Goal: Transaction & Acquisition: Book appointment/travel/reservation

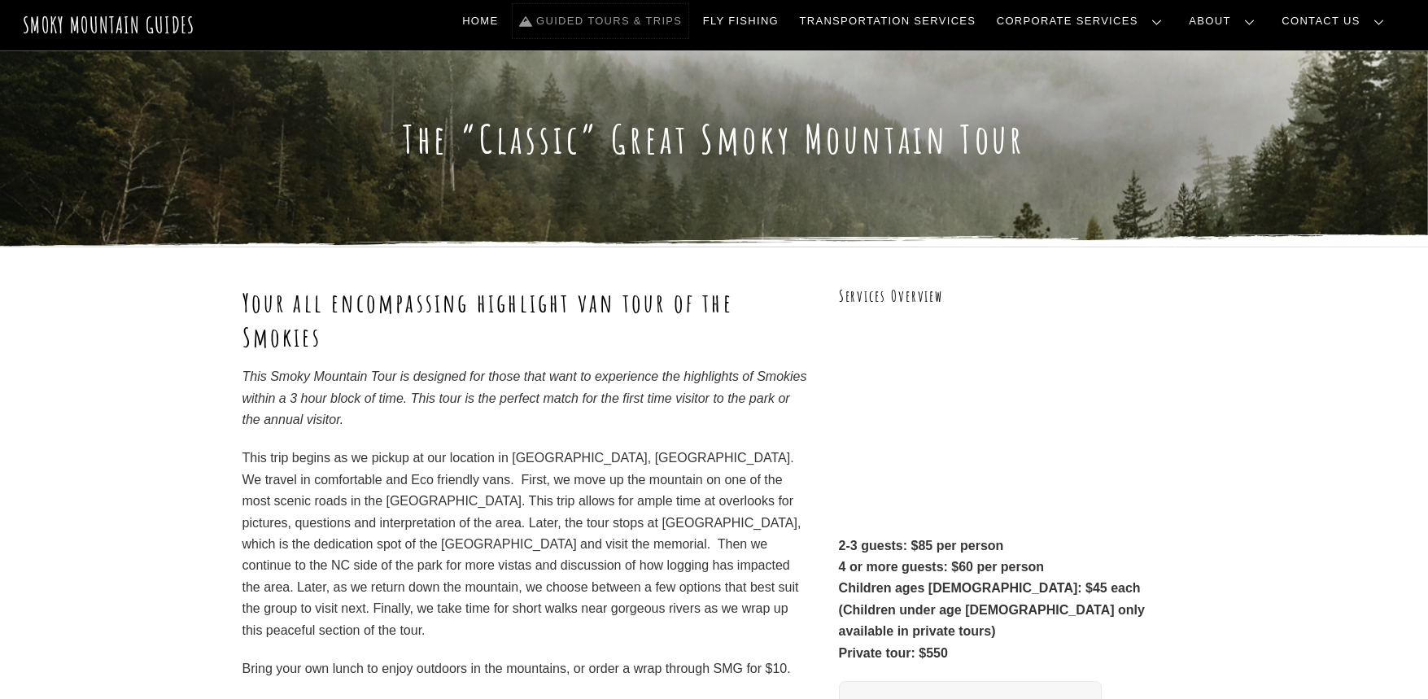
click at [679, 17] on link "Guided Tours & Trips" at bounding box center [601, 21] width 176 height 34
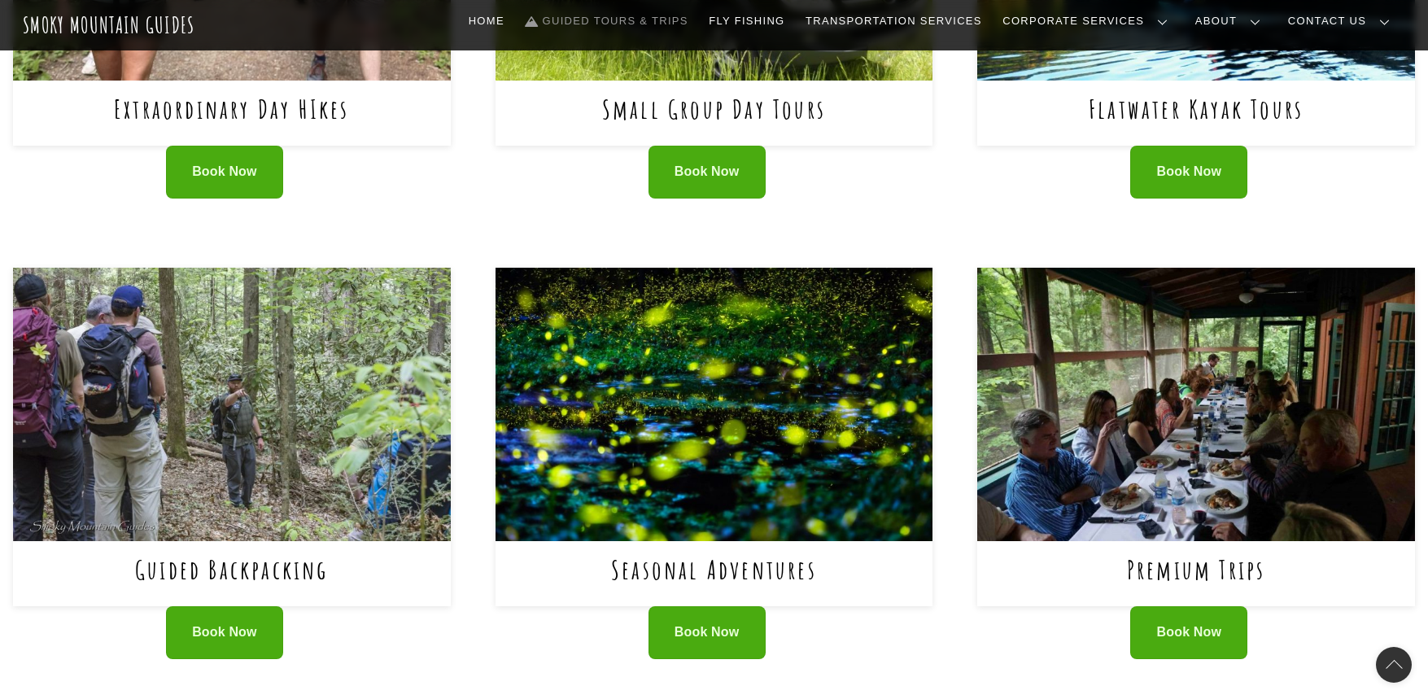
scroll to position [651, 0]
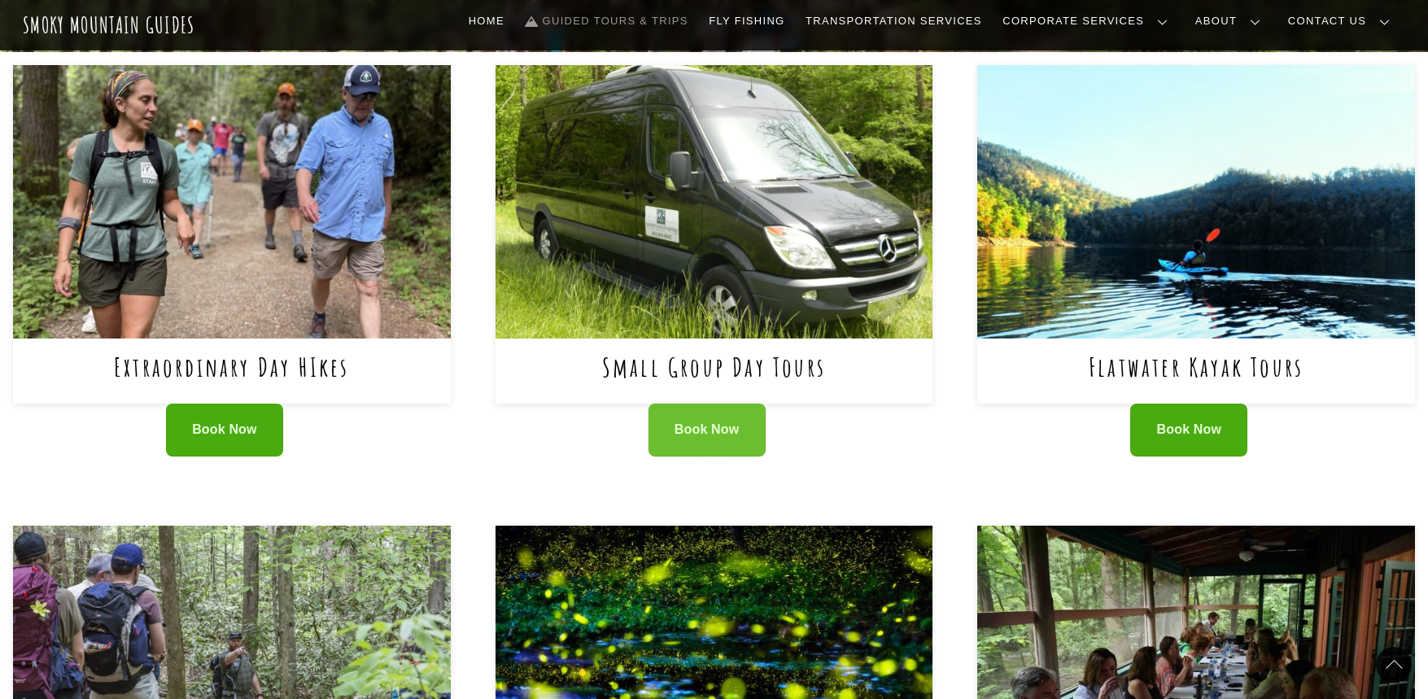
click at [693, 435] on span "Book Now" at bounding box center [707, 430] width 65 height 17
click at [797, 173] on img at bounding box center [715, 201] width 438 height 273
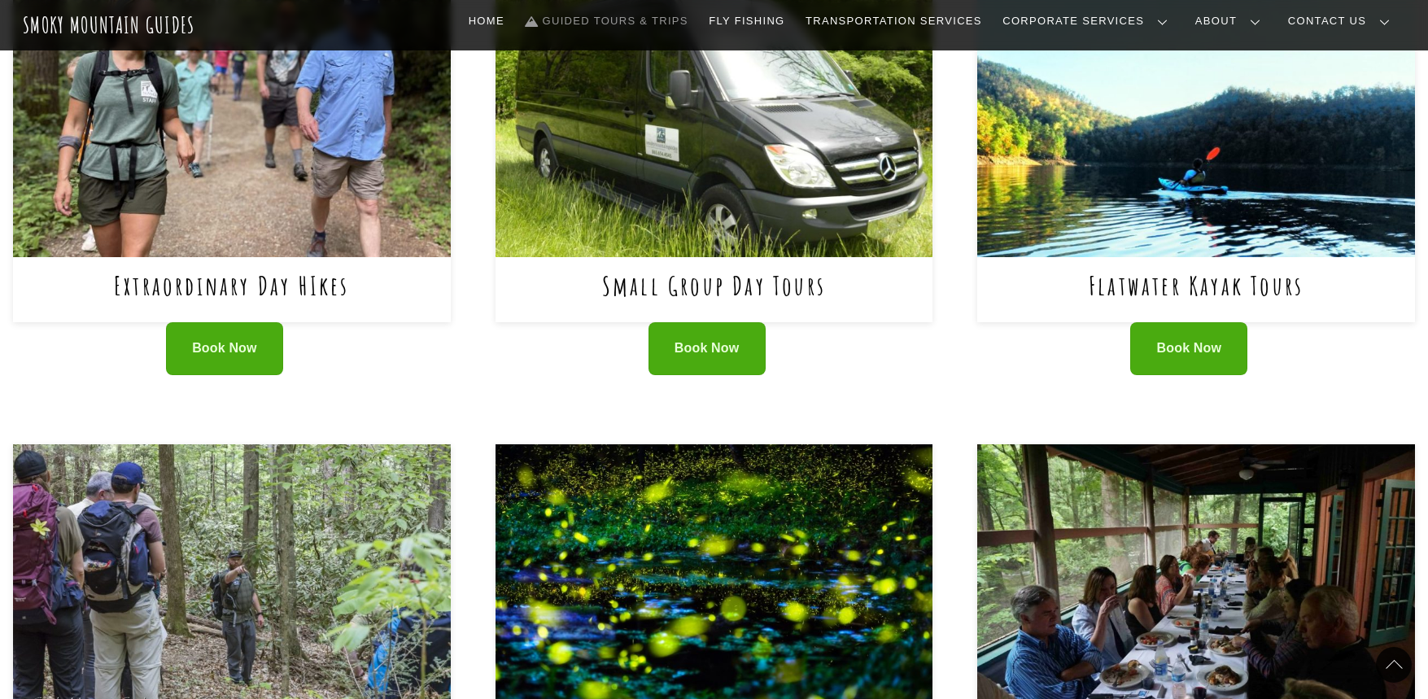
scroll to position [550, 0]
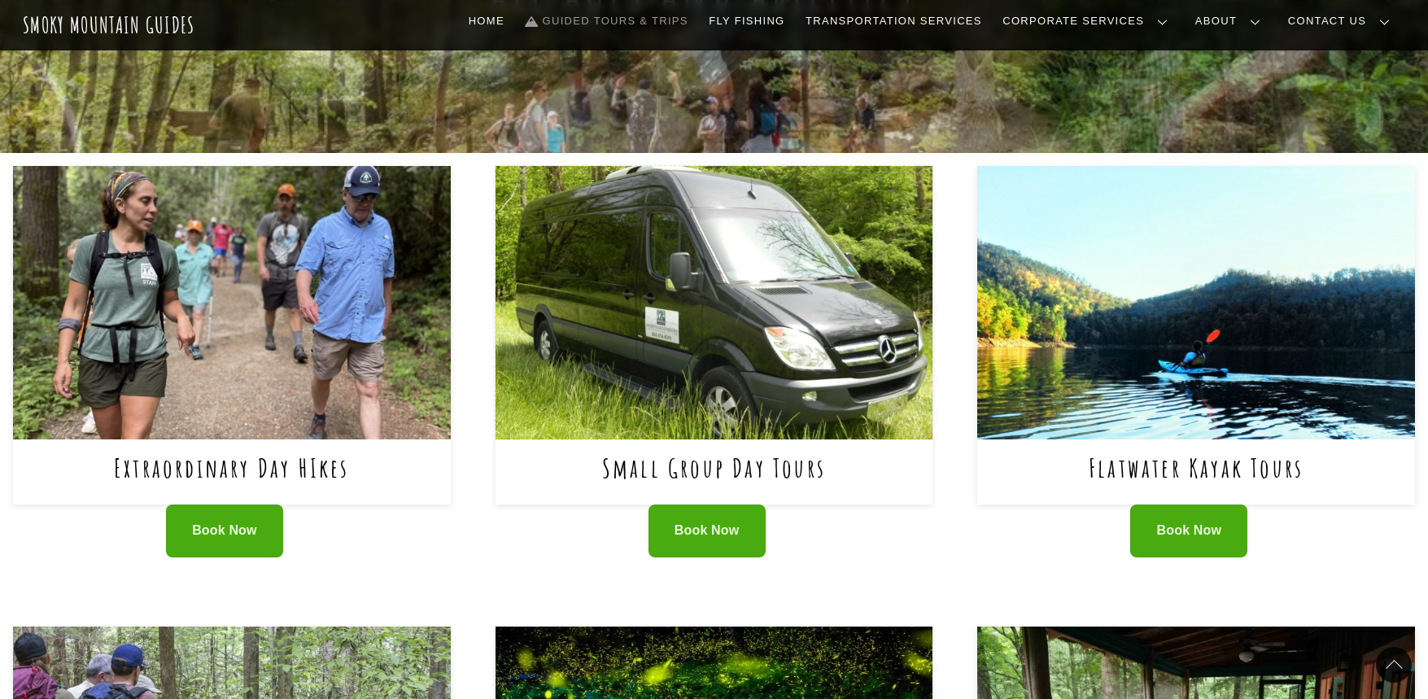
click at [759, 322] on img at bounding box center [715, 302] width 438 height 273
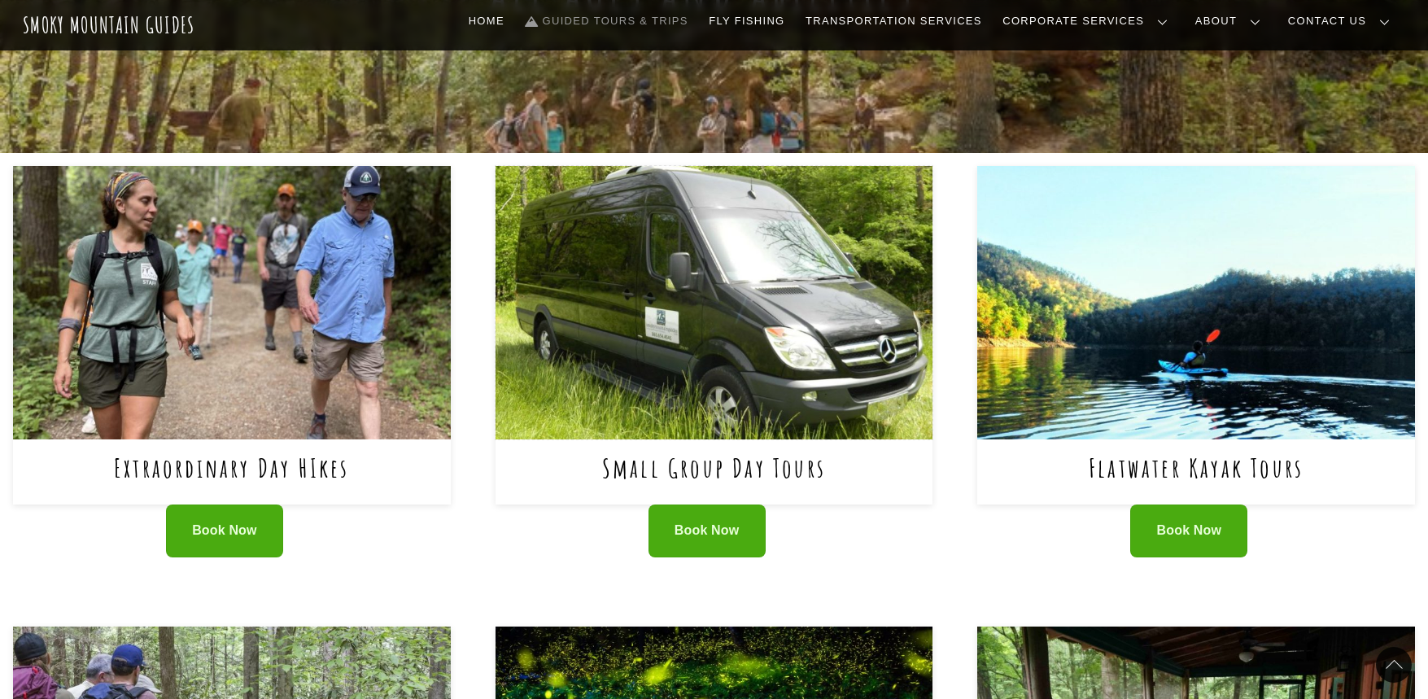
click at [652, 269] on img at bounding box center [715, 302] width 438 height 273
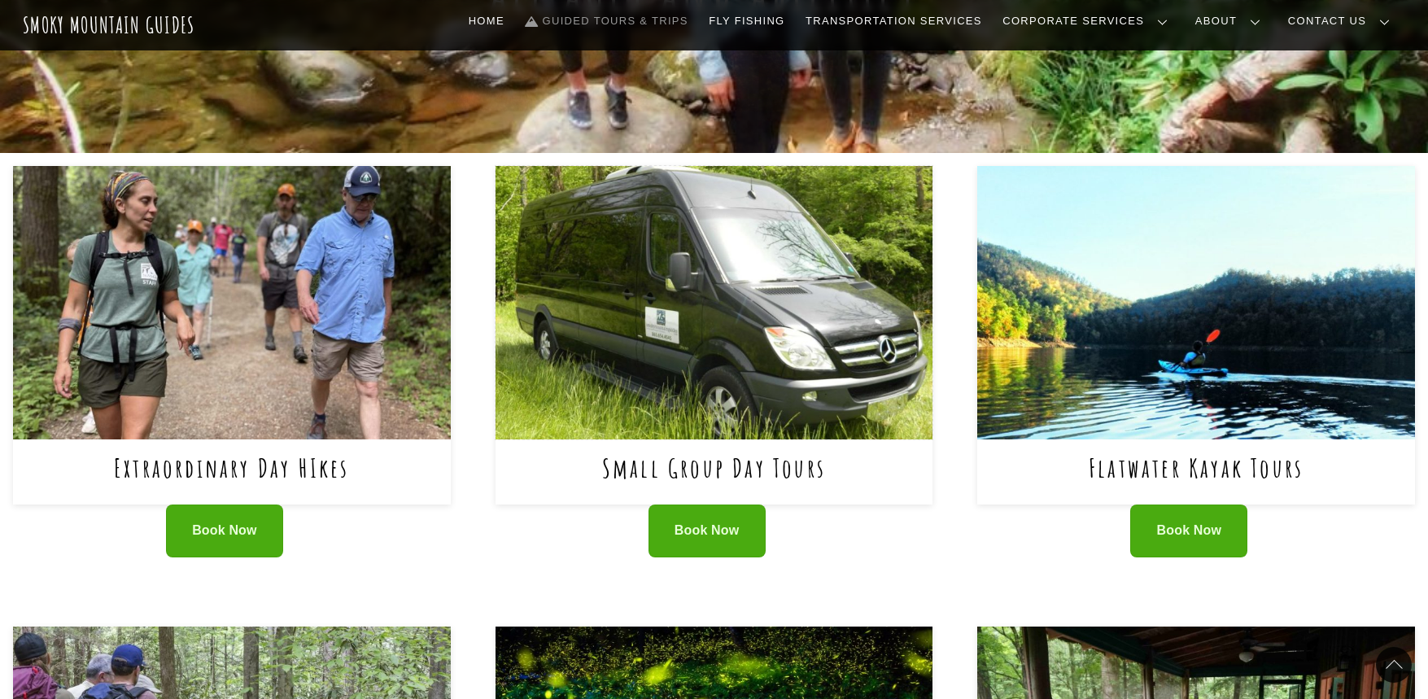
click at [667, 317] on img at bounding box center [715, 302] width 438 height 273
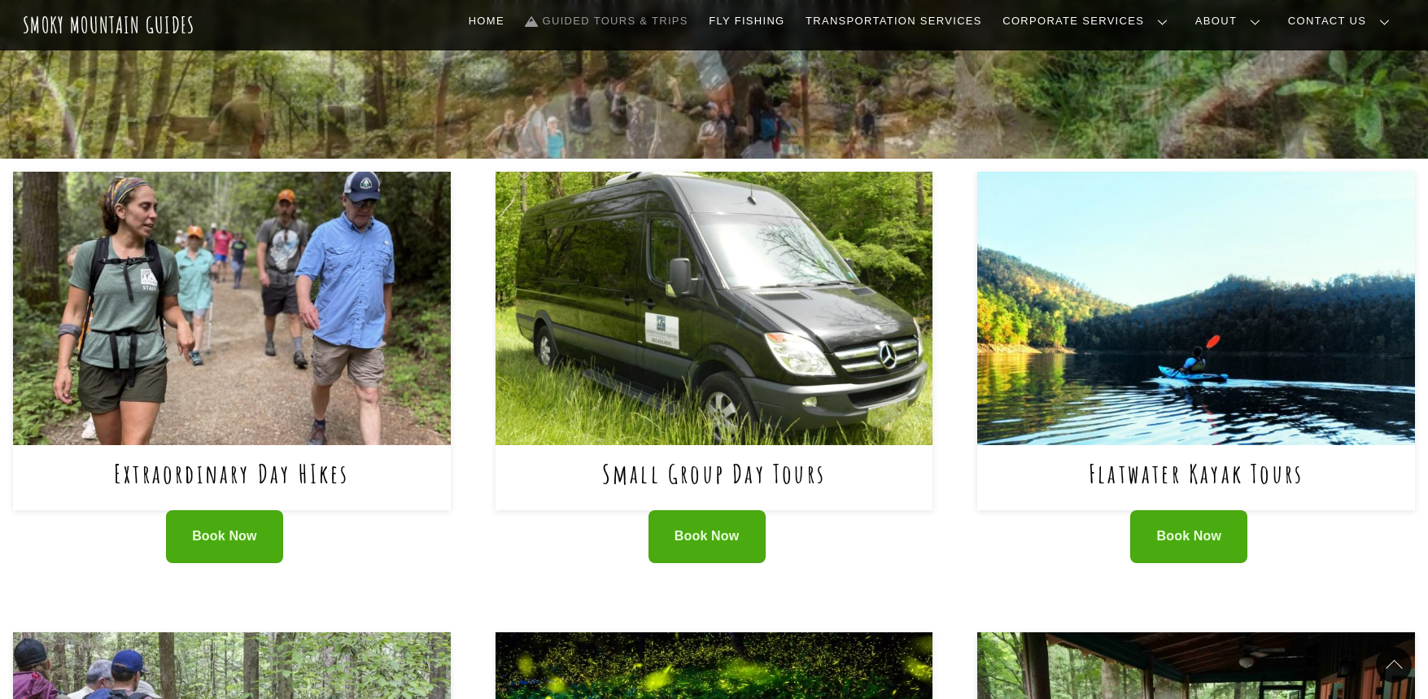
scroll to position [306, 0]
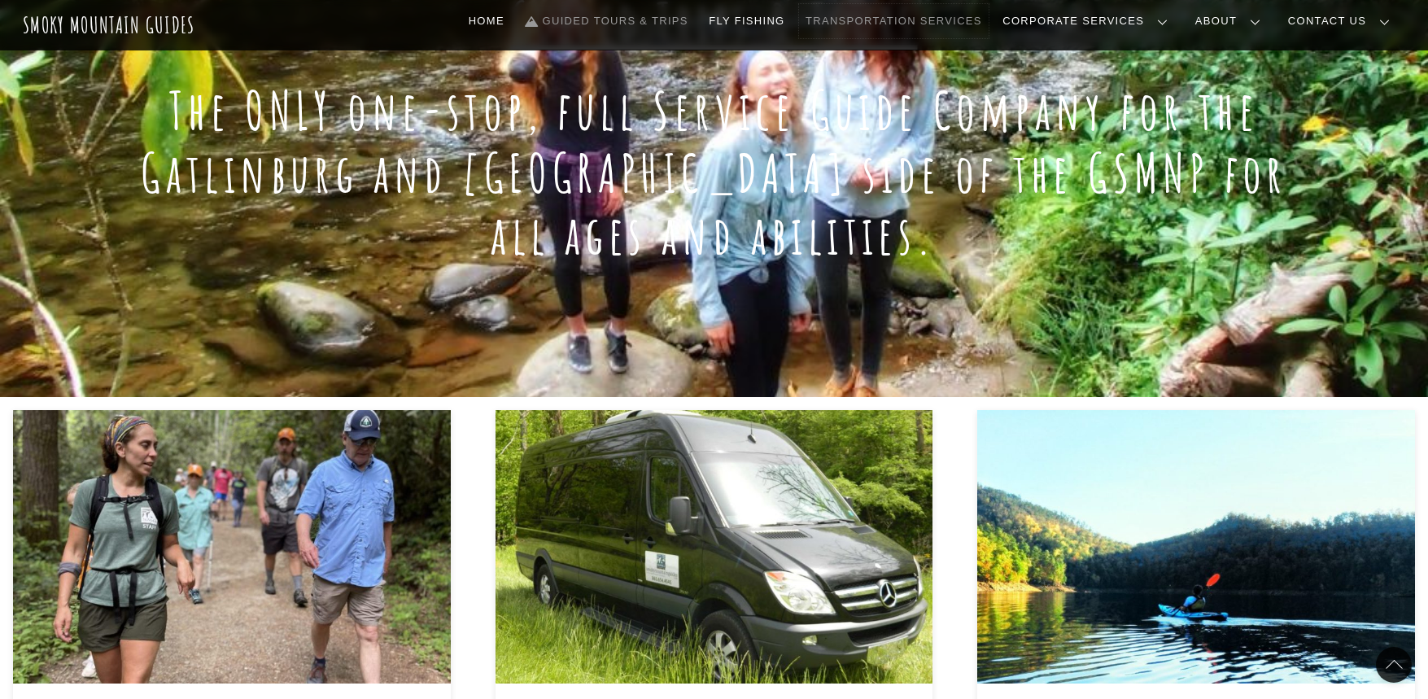
click at [988, 29] on link "Transportation Services" at bounding box center [893, 21] width 189 height 34
